Goal: Browse casually

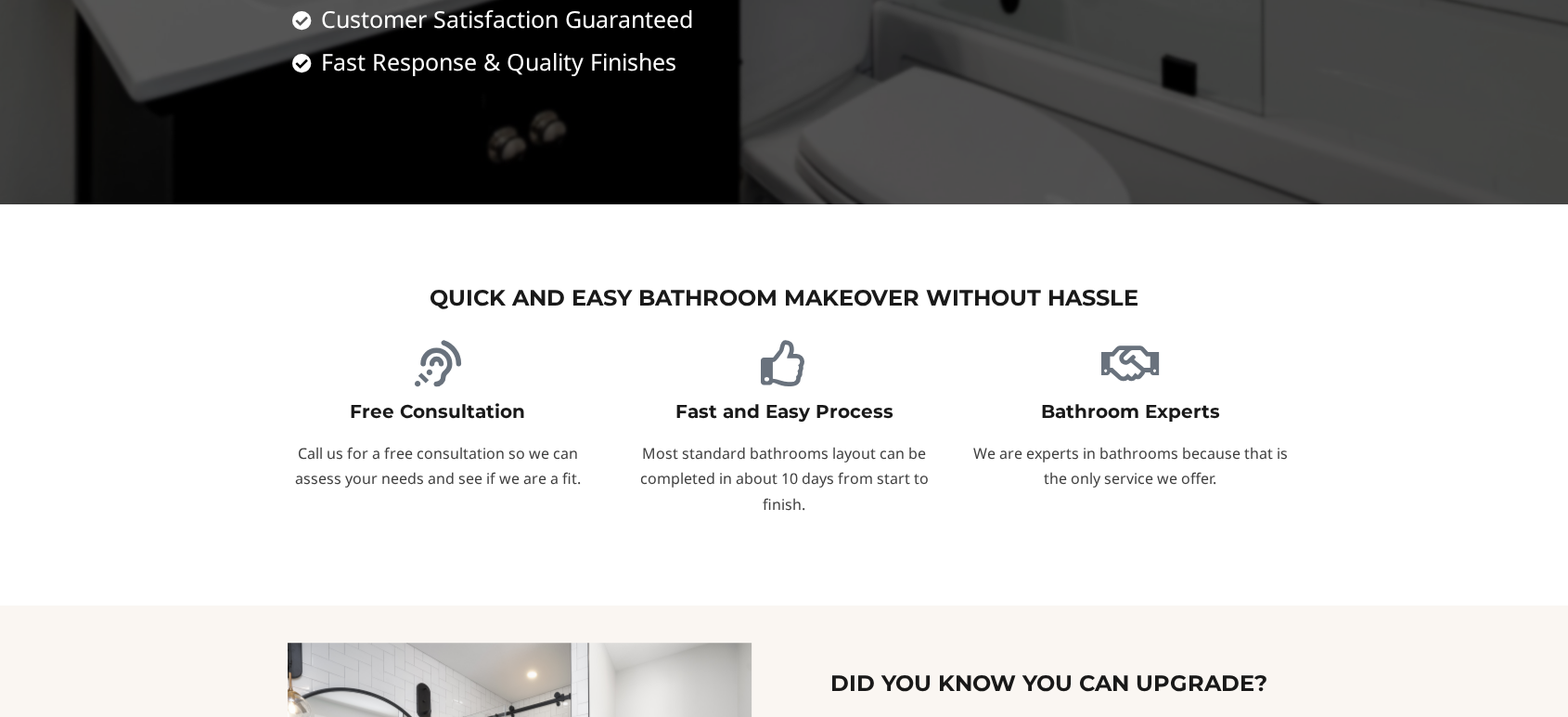
scroll to position [1375, 0]
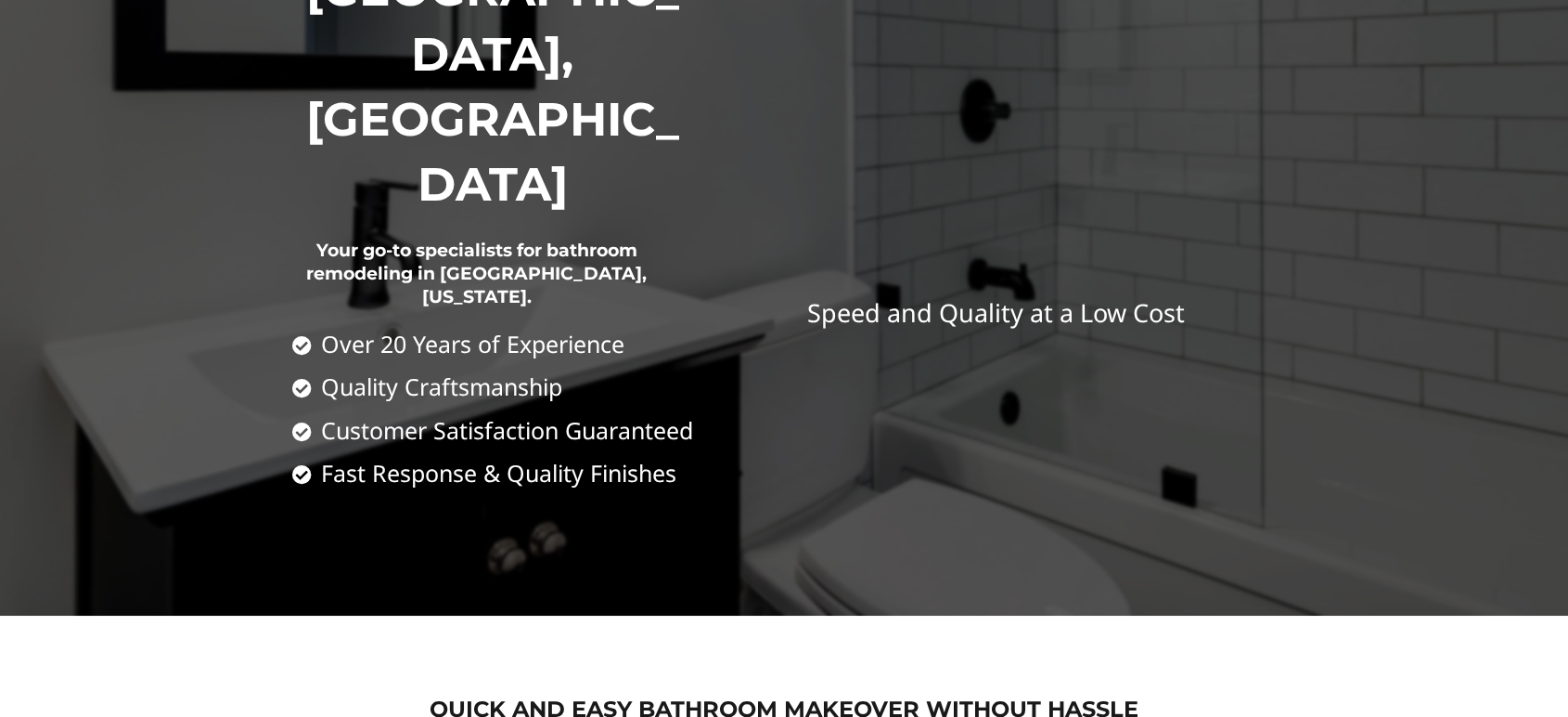
scroll to position [825, 0]
